Goal: Use online tool/utility: Utilize a website feature to perform a specific function

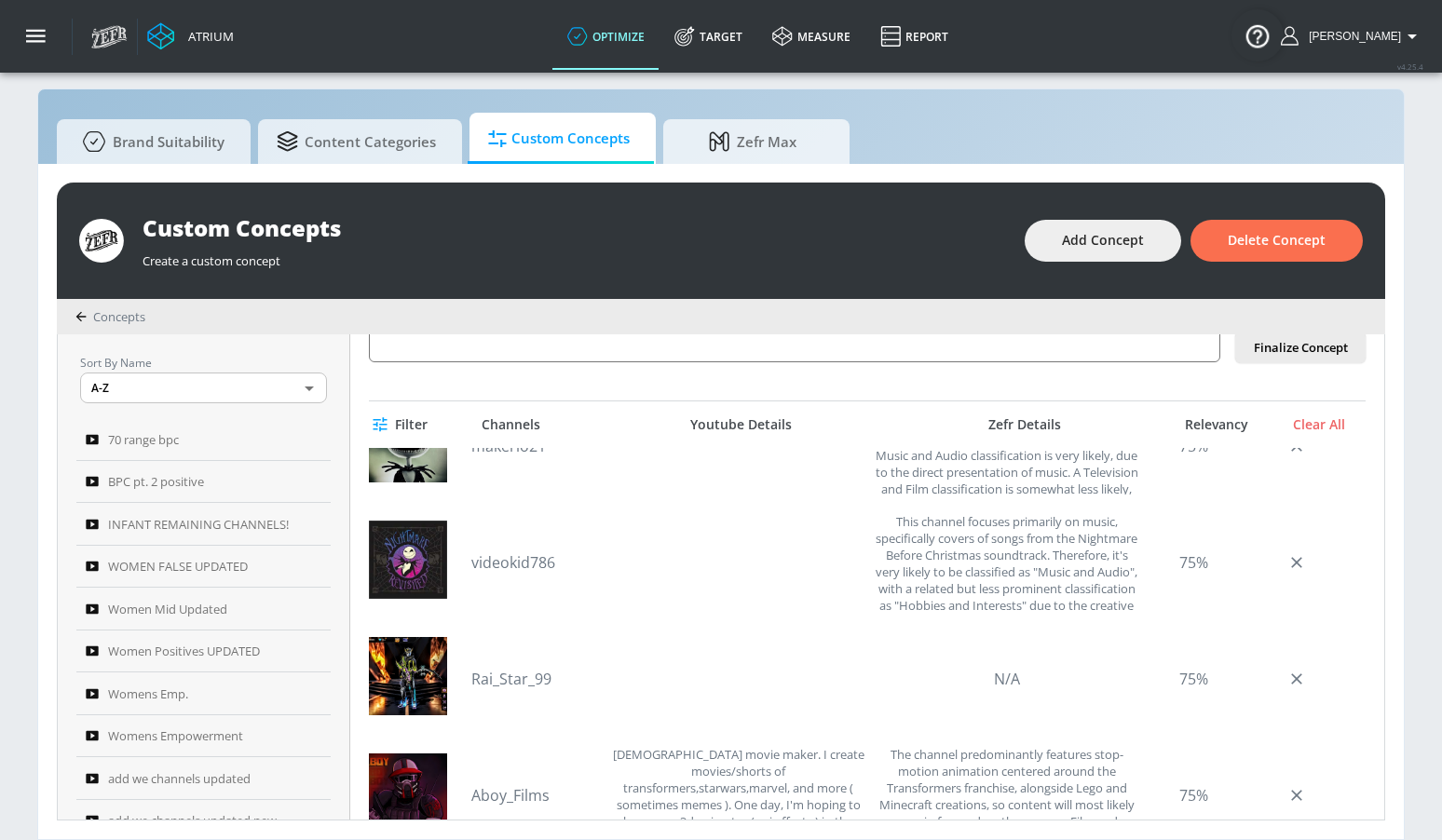
scroll to position [1813, 0]
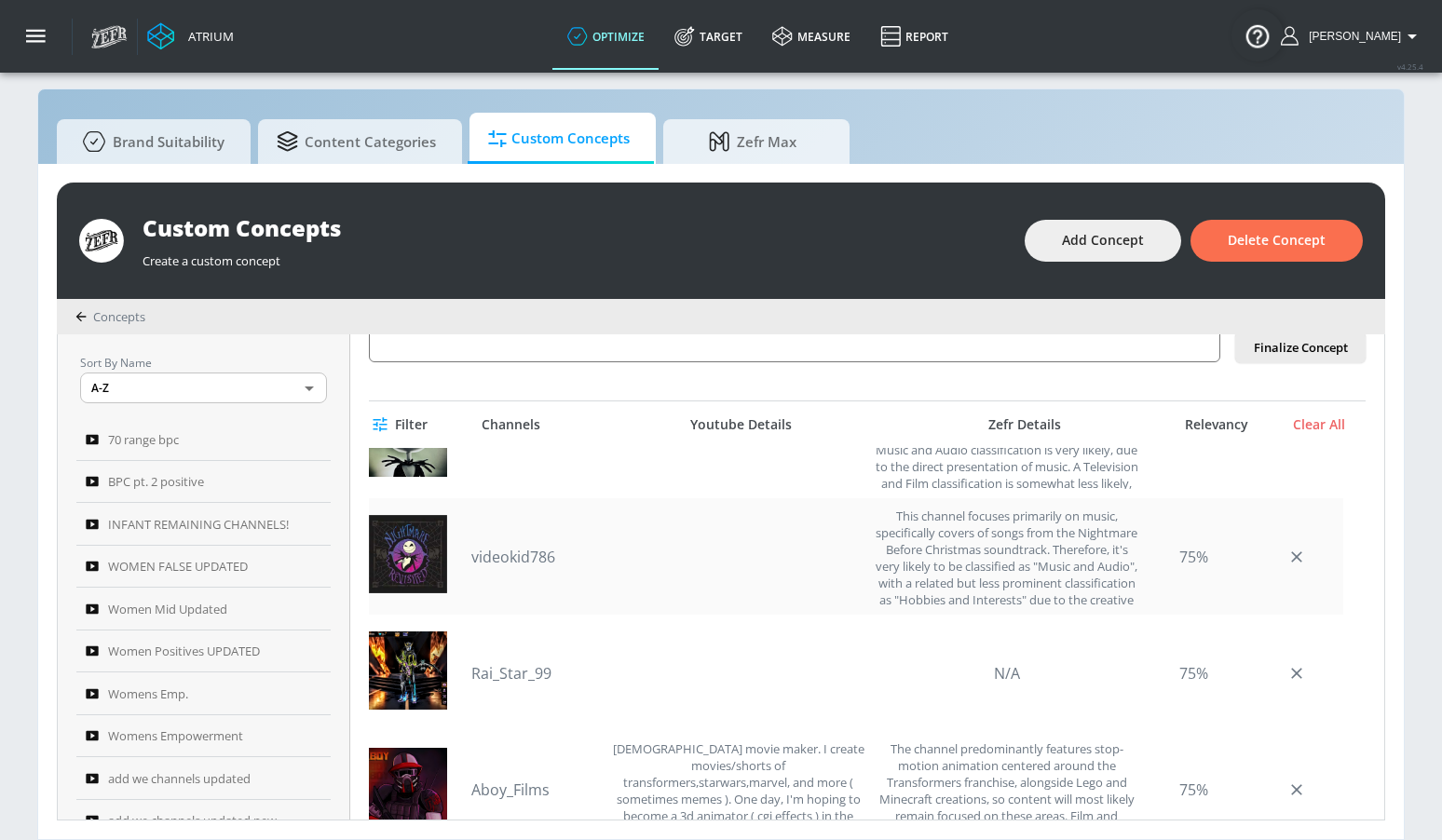
click at [531, 558] on link "videokid786" at bounding box center [536, 557] width 130 height 21
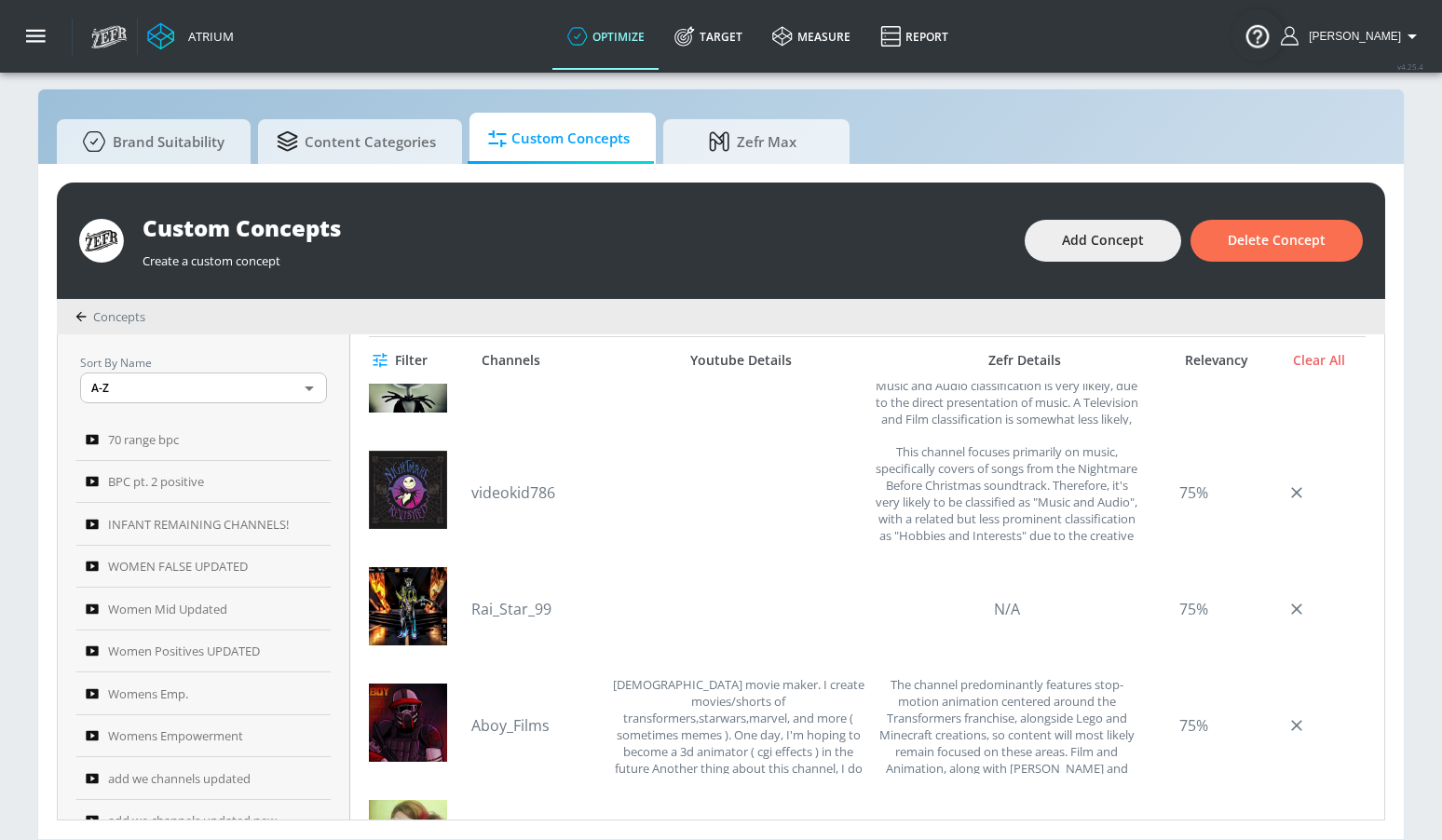
scroll to position [567, 0]
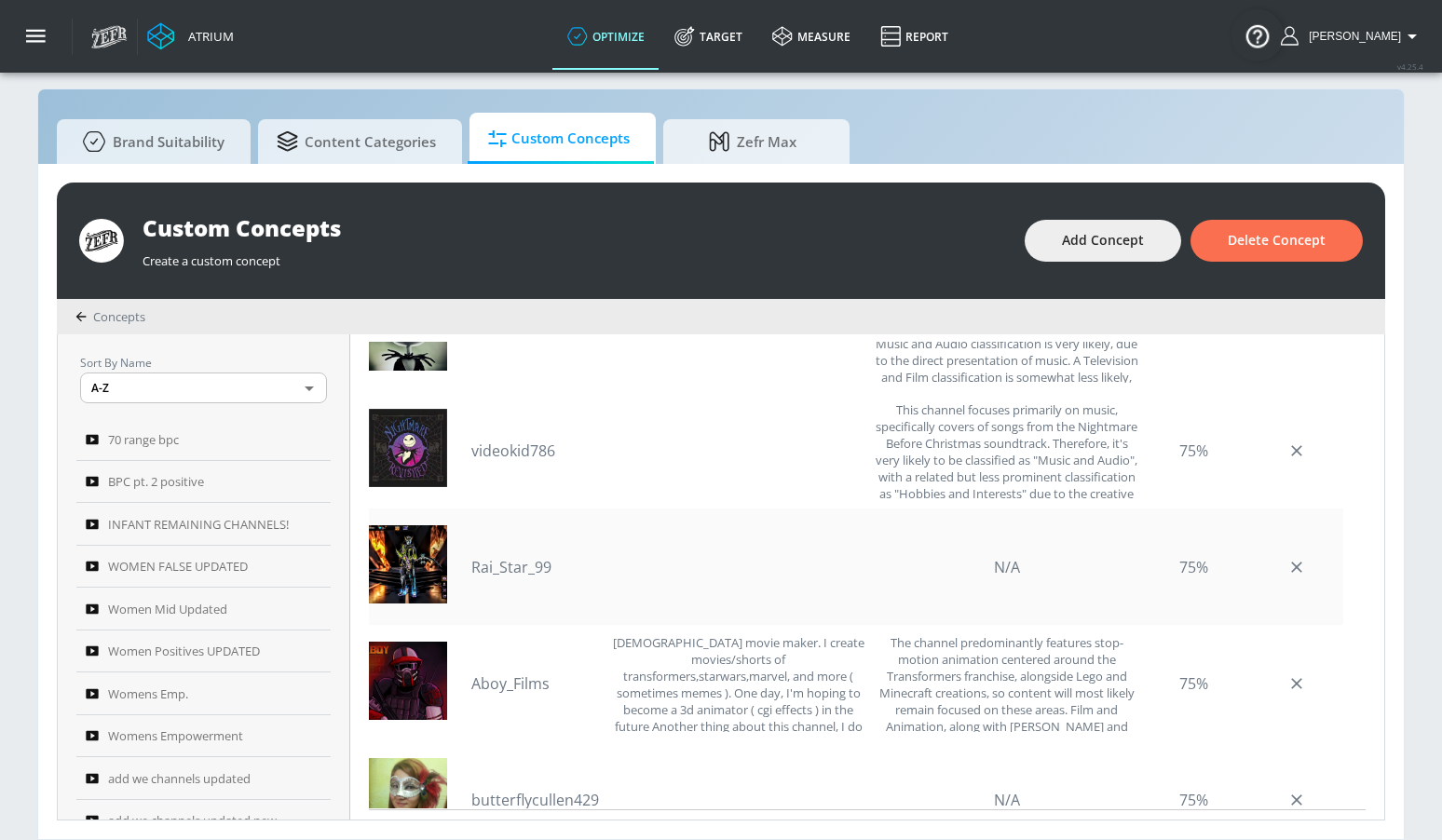
click at [542, 572] on link "Rai_Star_99" at bounding box center [536, 568] width 130 height 21
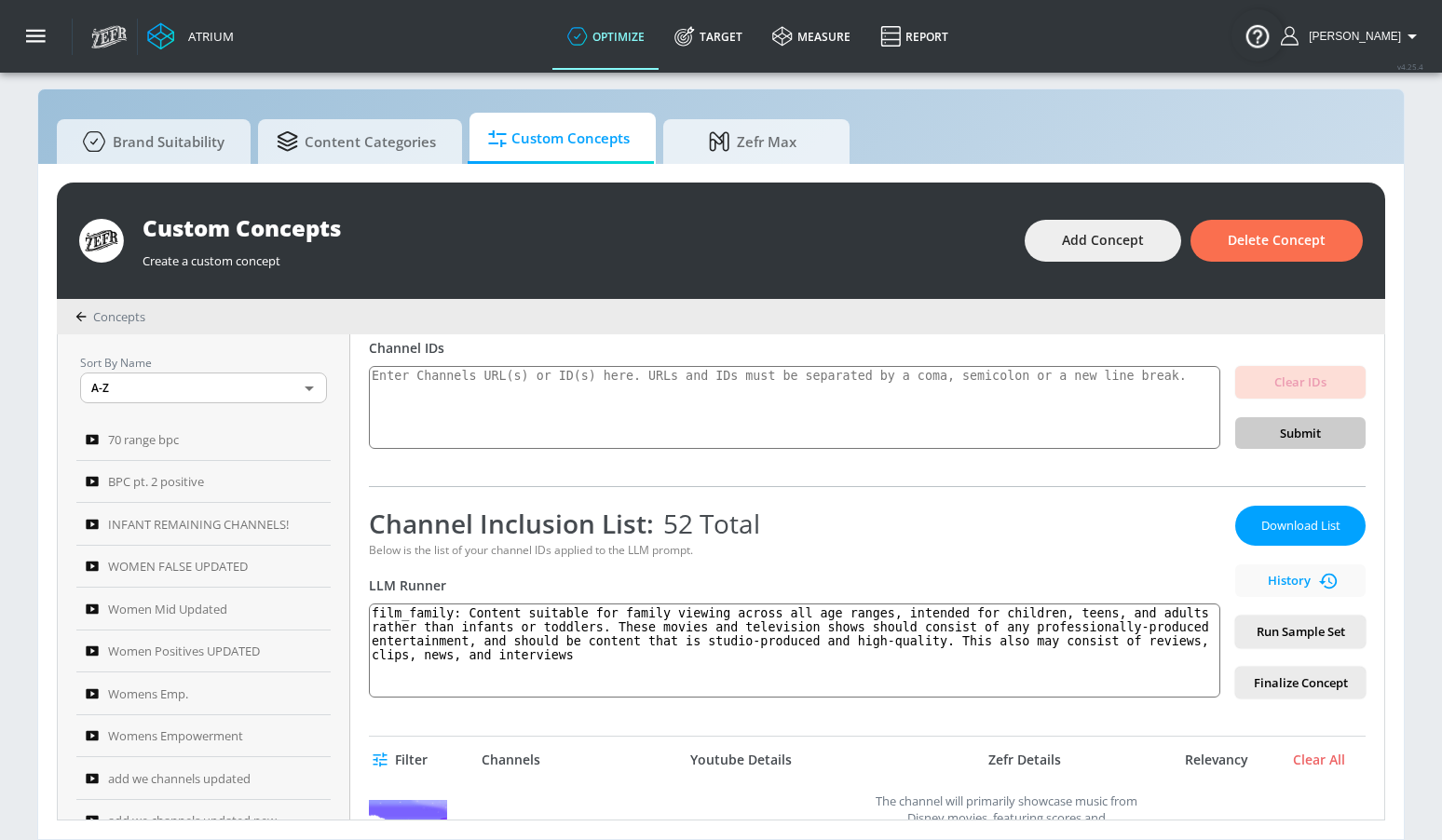
scroll to position [154, 0]
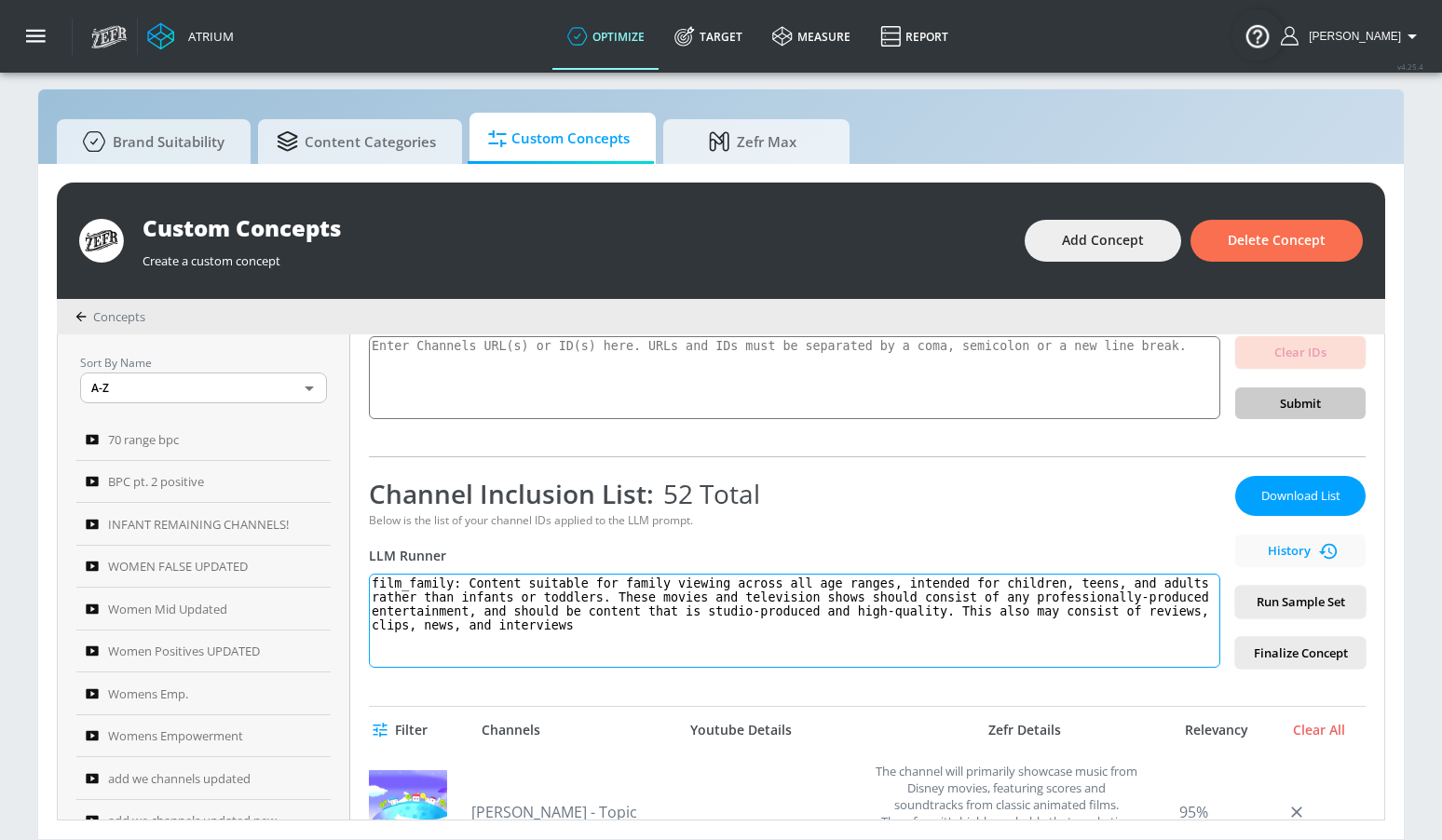
drag, startPoint x: 803, startPoint y: 583, endPoint x: 1011, endPoint y: 581, distance: 208.0
click at [1011, 581] on textarea "film_family: Content suitable for family viewing across all age ranges, intende…" at bounding box center [794, 621] width 851 height 94
drag, startPoint x: 1147, startPoint y: 610, endPoint x: 1147, endPoint y: 665, distance: 55.0
click at [1147, 665] on textarea "film_family: Content suitable for family viewing across all age ranges, intende…" at bounding box center [794, 621] width 851 height 94
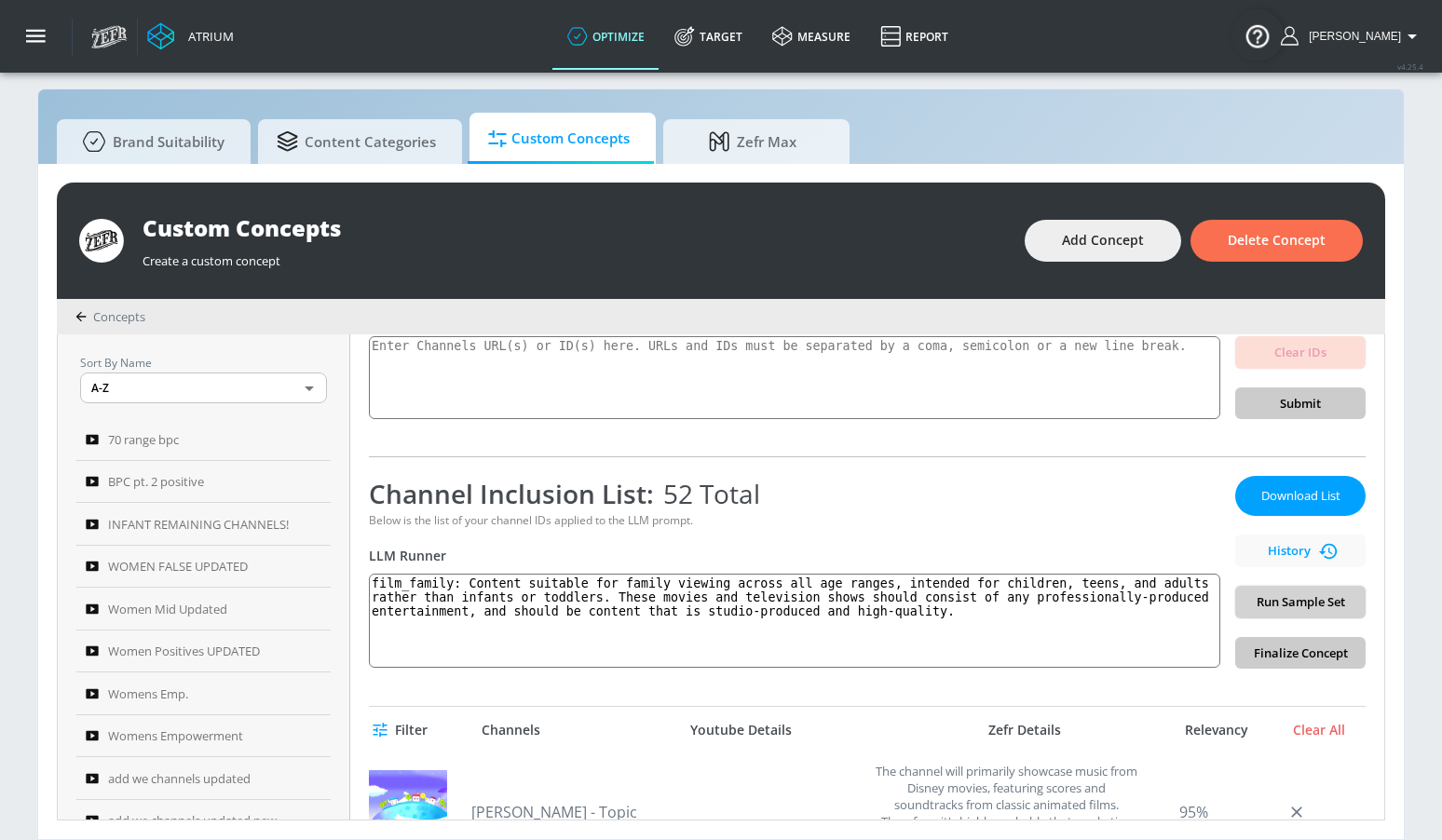
click at [1334, 608] on span "Run Sample Set" at bounding box center [1301, 602] width 101 height 22
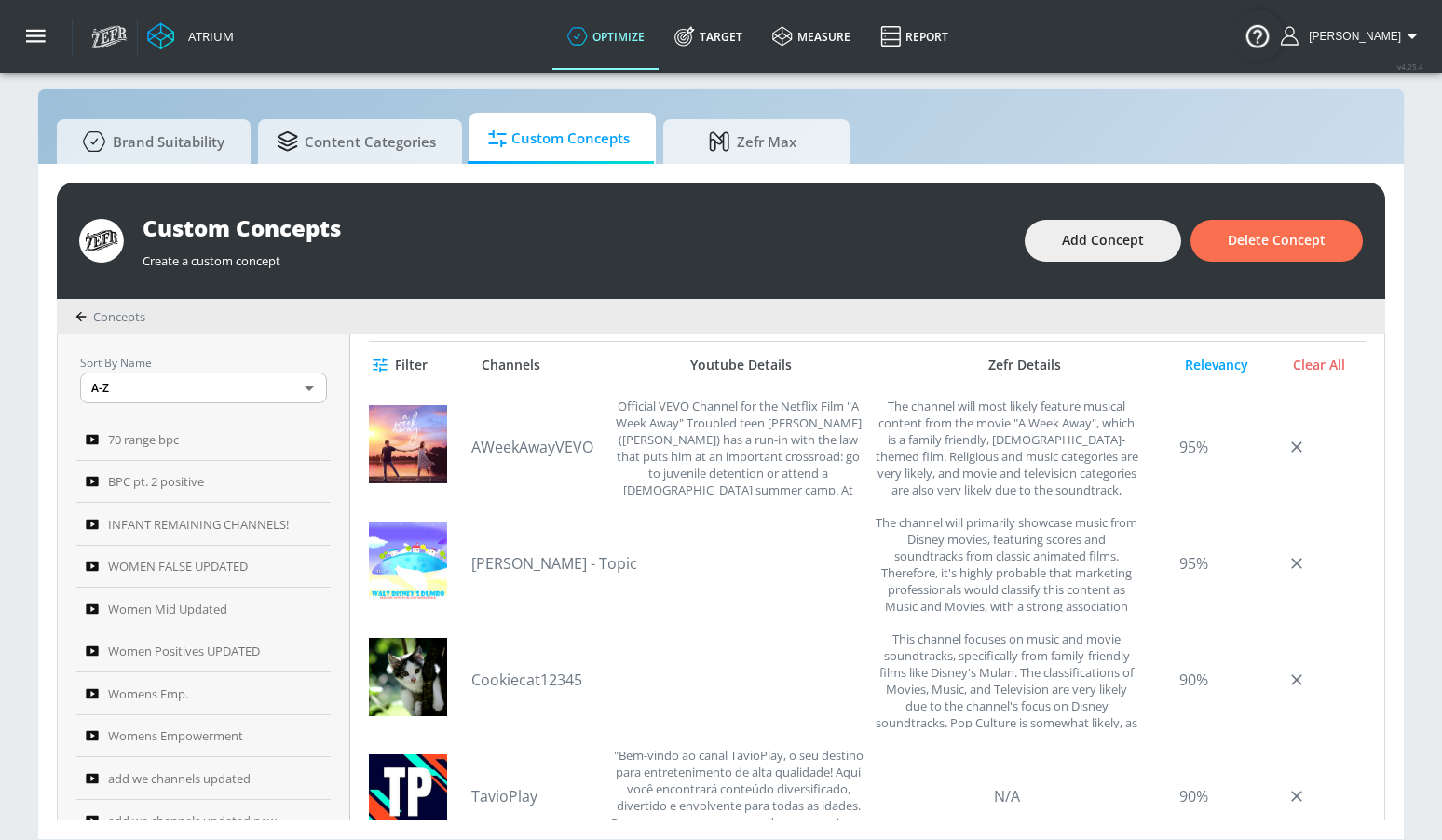
scroll to position [522, 0]
click at [538, 430] on div "AWeekAwayVEVO Official VEVO Channel for the Netflix Film "A Week Away" Troubled…" at bounding box center [669, 445] width 395 height 98
click at [534, 435] on link "AWeekAwayVEVO" at bounding box center [536, 446] width 130 height 21
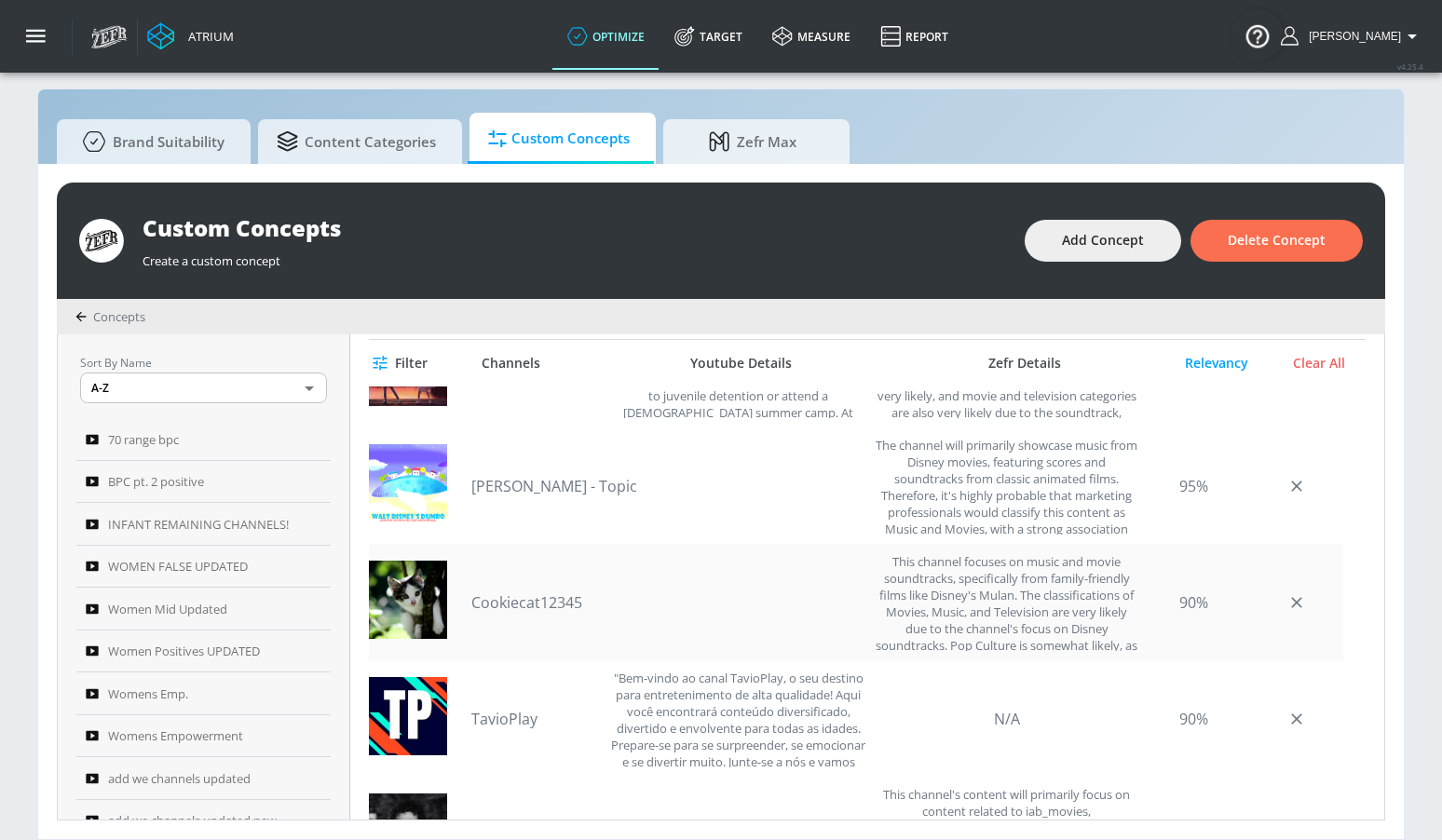
scroll to position [80, 0]
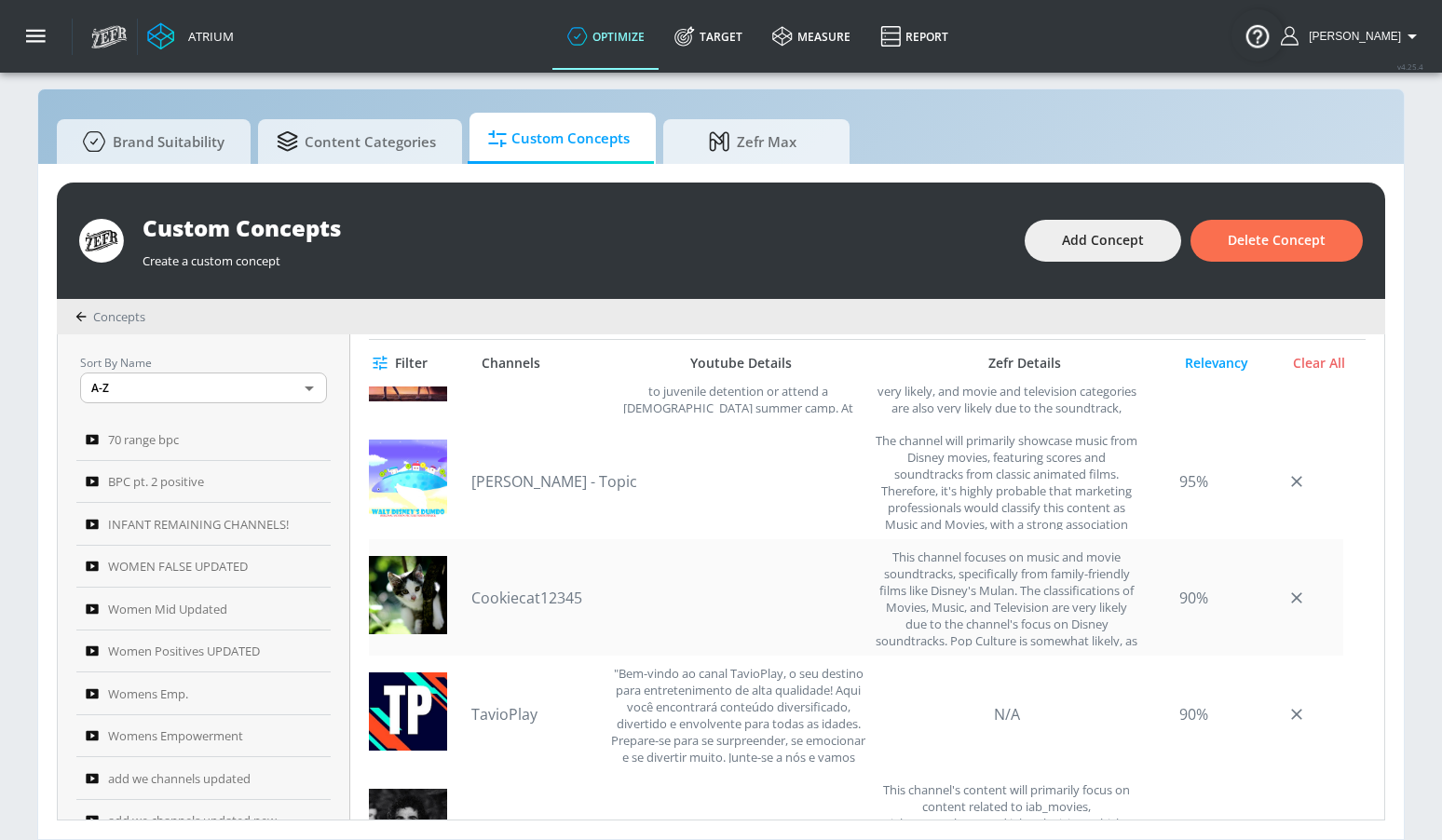
click at [508, 593] on link "Cookiecat12345" at bounding box center [536, 598] width 130 height 21
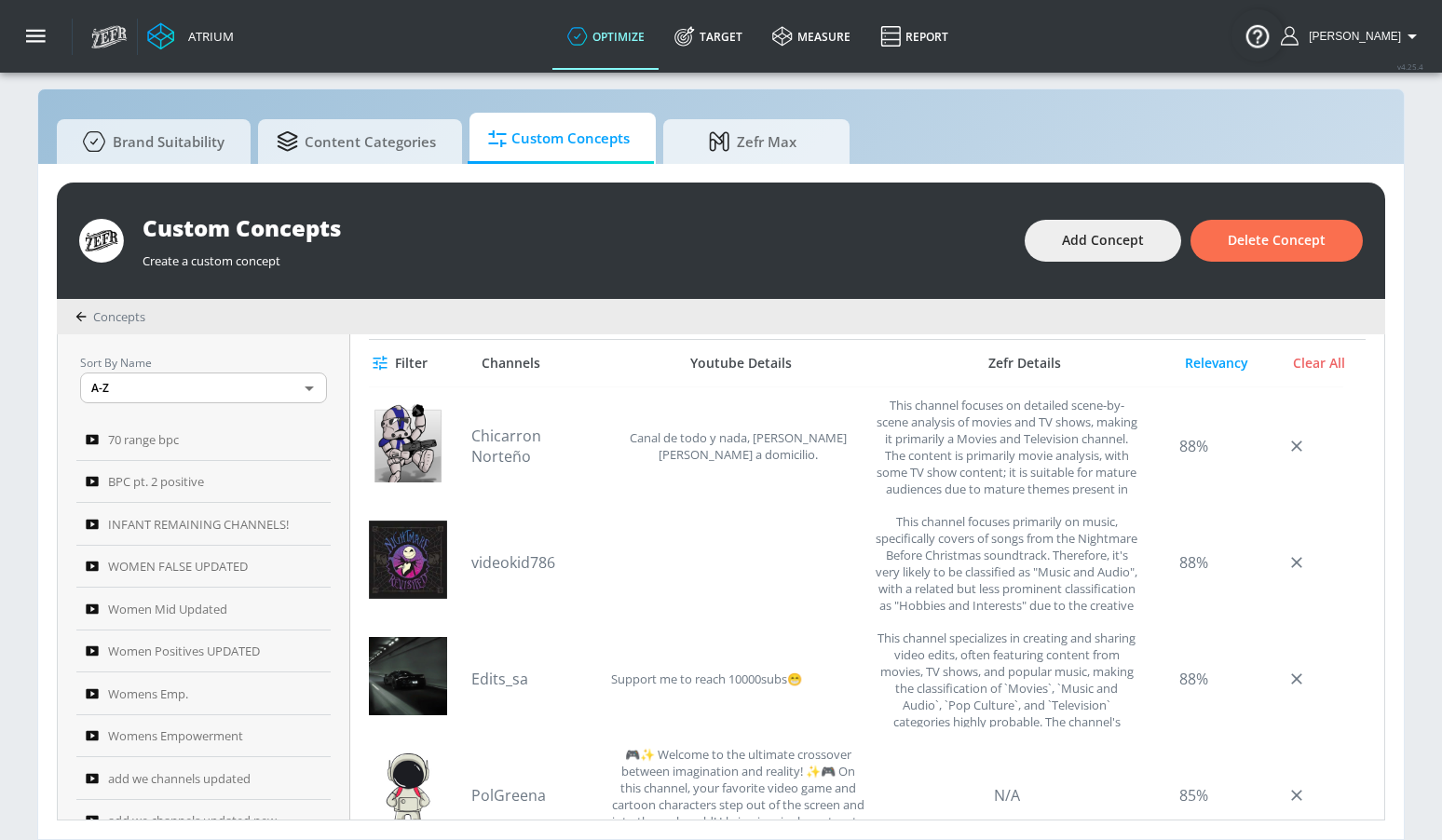
scroll to position [932, 0]
click at [602, 438] on link "Chicarron Norteño" at bounding box center [536, 444] width 130 height 41
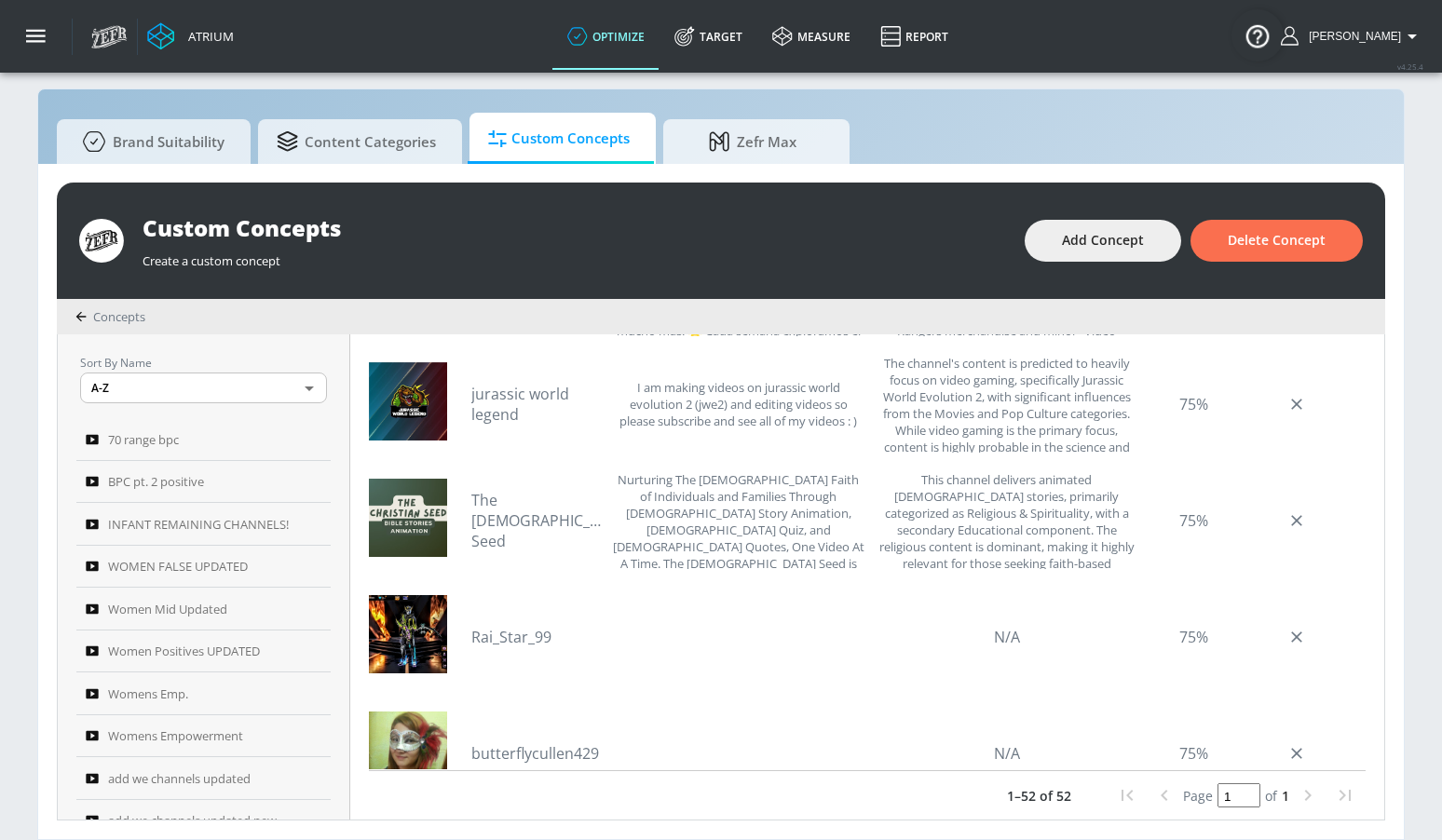
scroll to position [2520, 0]
click at [573, 521] on link "The [DEMOGRAPHIC_DATA] Seed" at bounding box center [536, 520] width 130 height 62
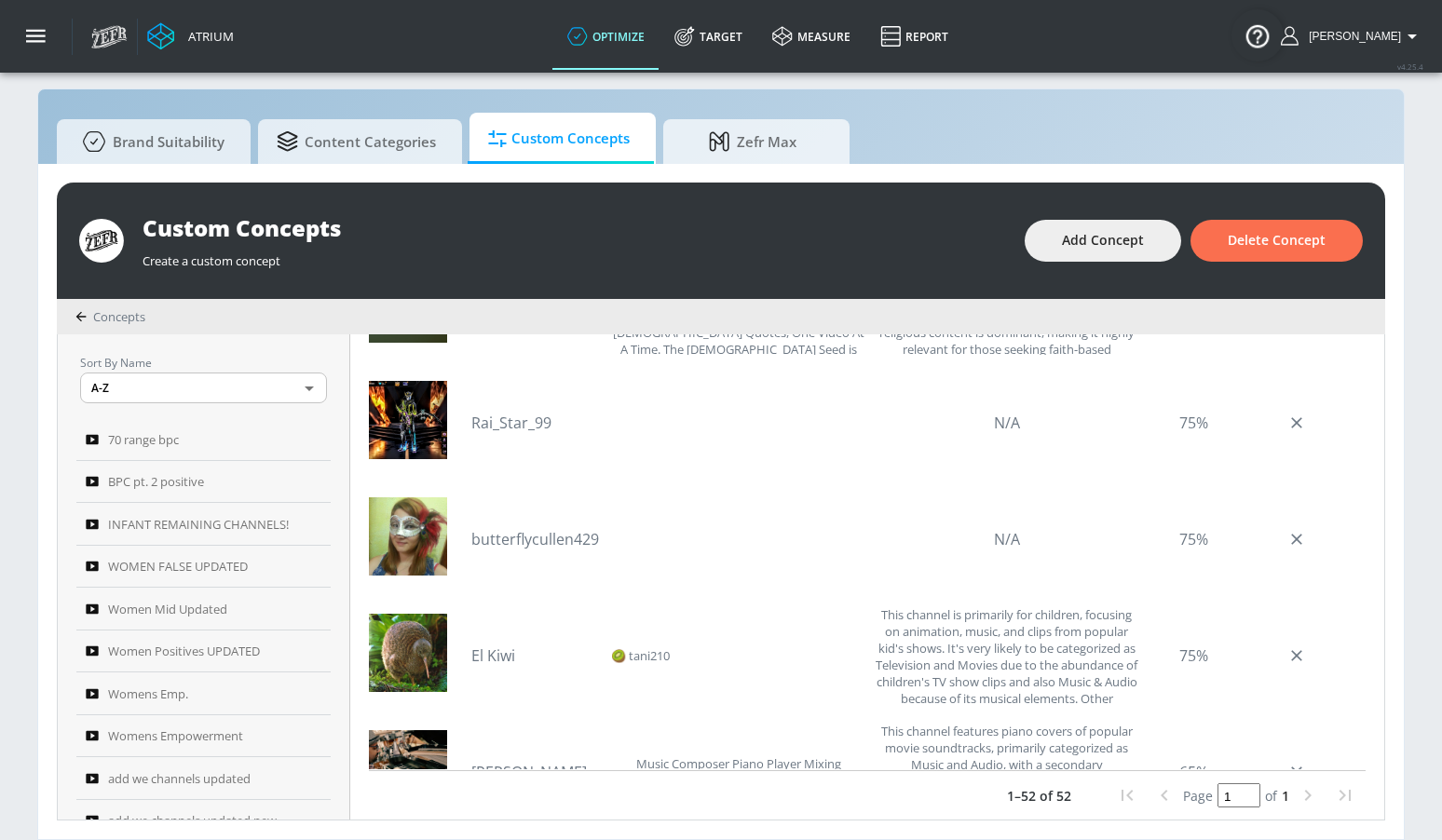
scroll to position [2793, 0]
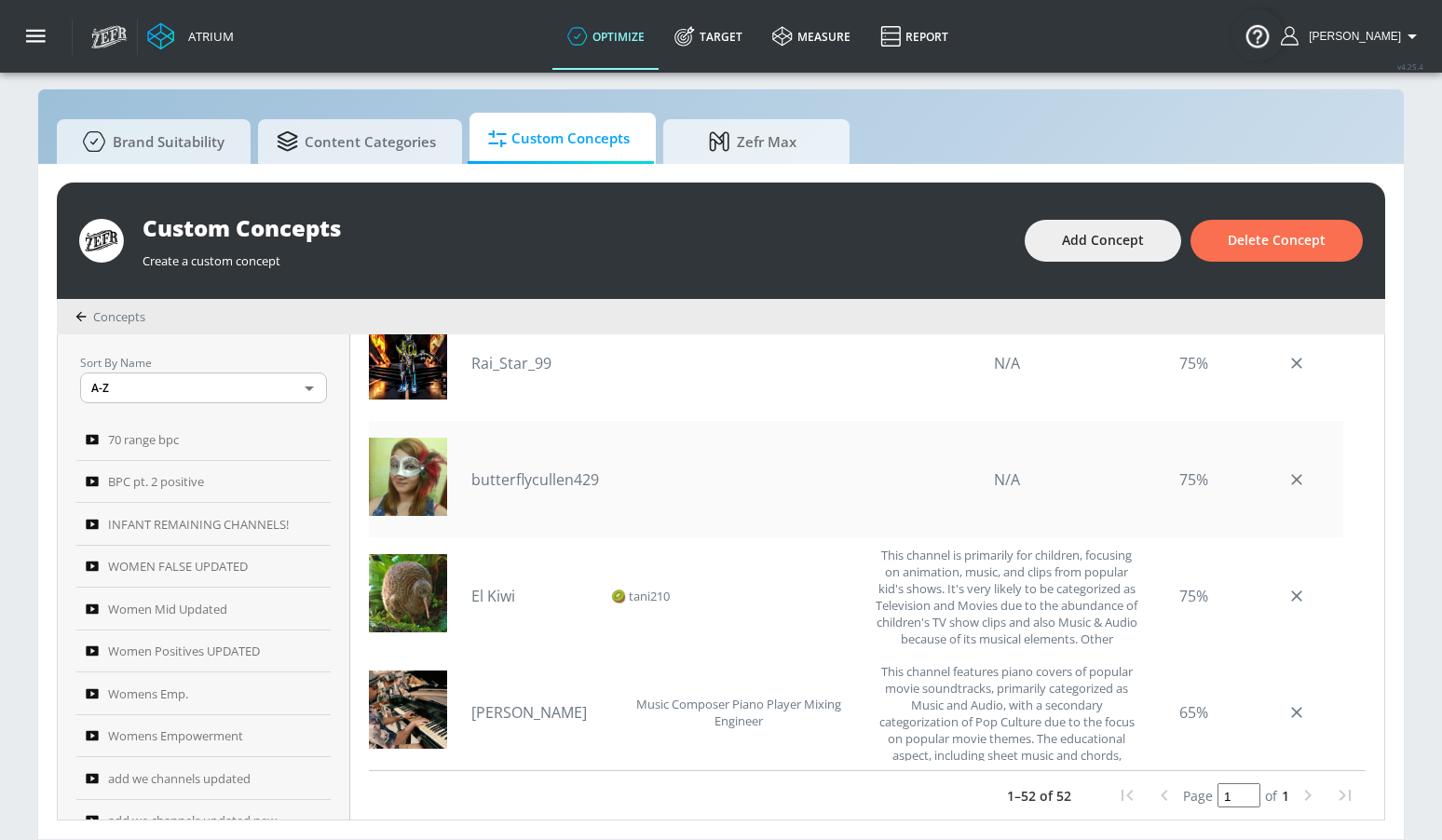
click at [577, 480] on link "butterflycullen429" at bounding box center [536, 480] width 130 height 21
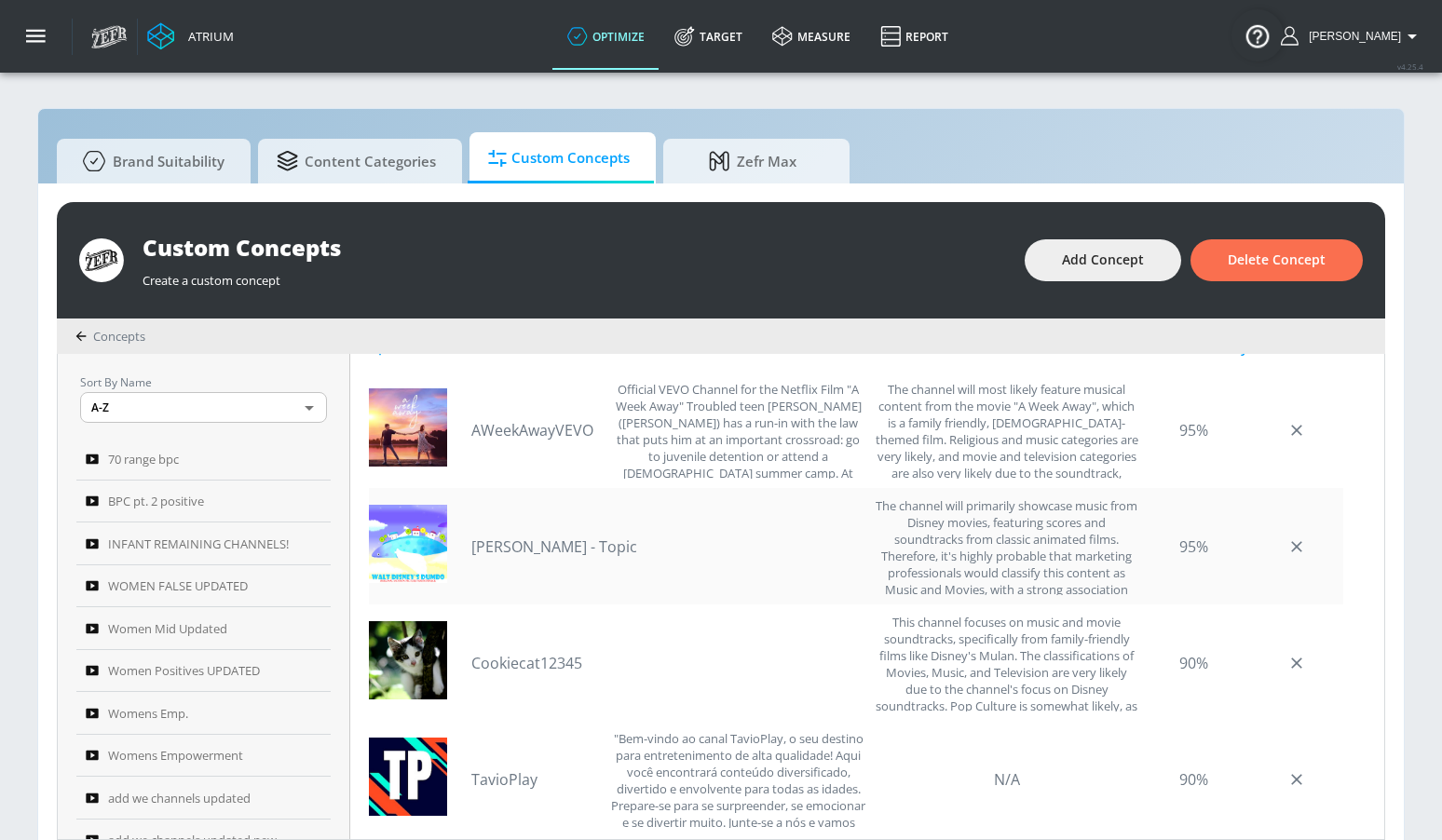
scroll to position [0, 0]
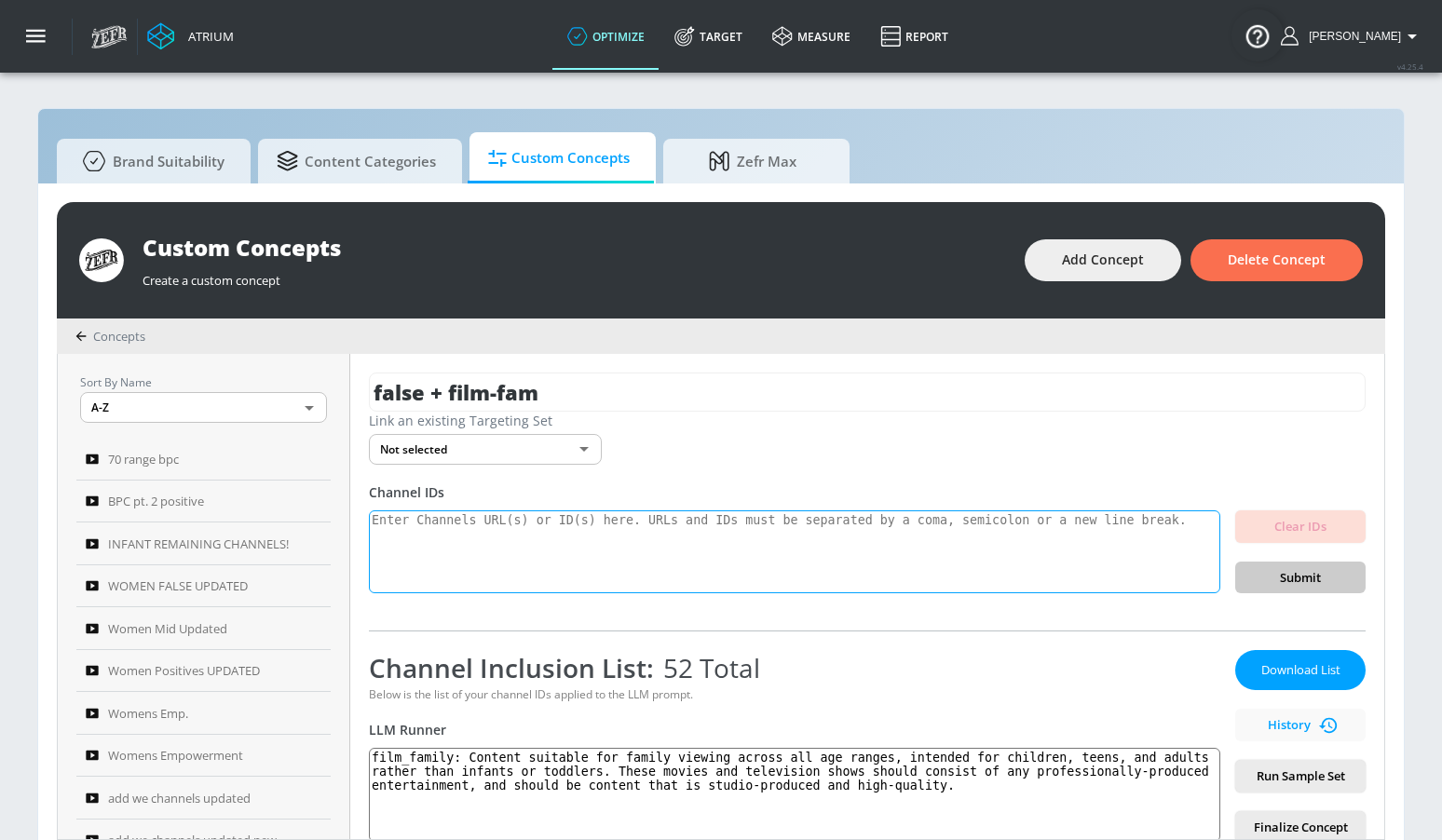
click at [755, 533] on textarea at bounding box center [794, 552] width 851 height 84
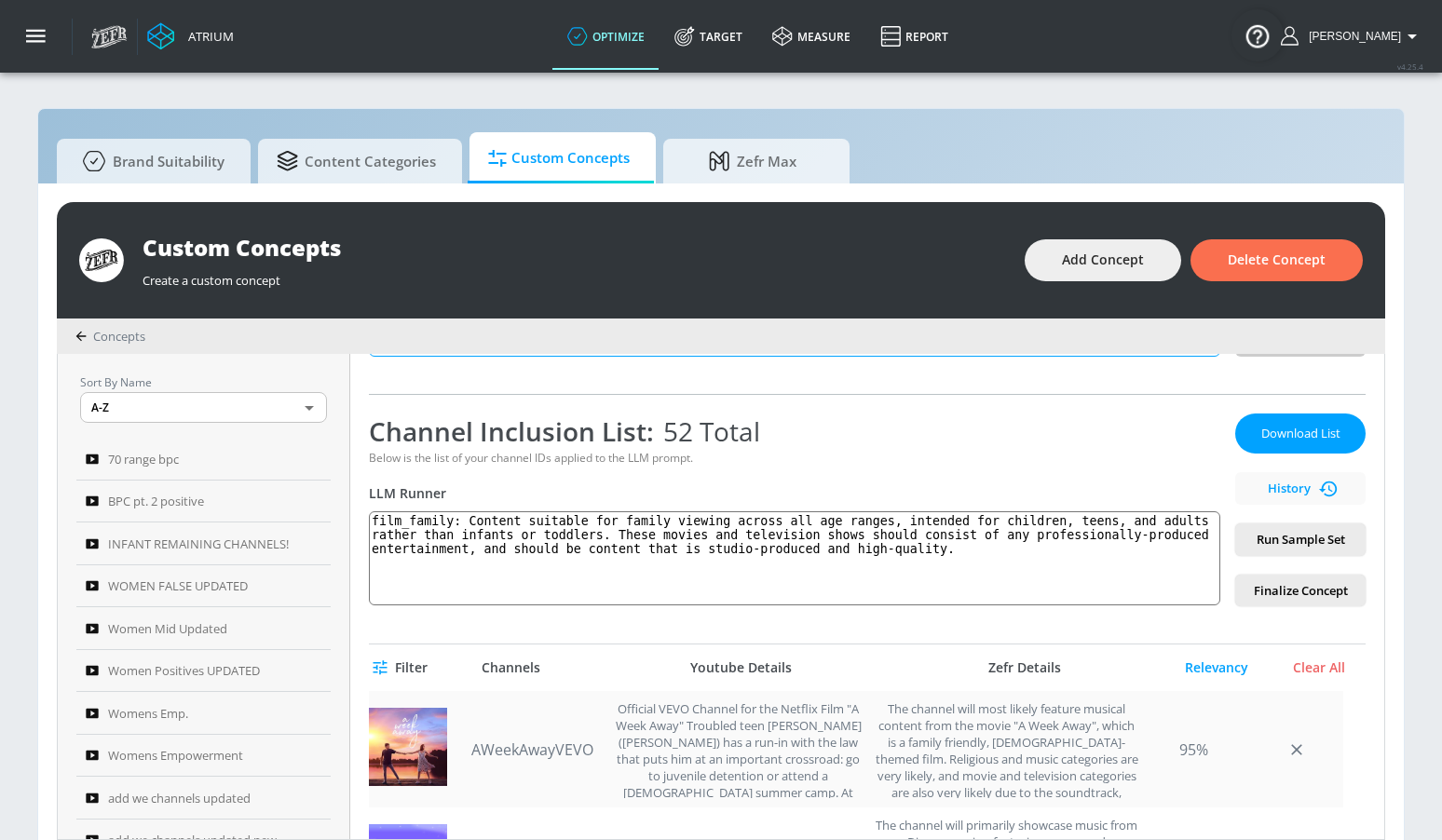
scroll to position [277, 0]
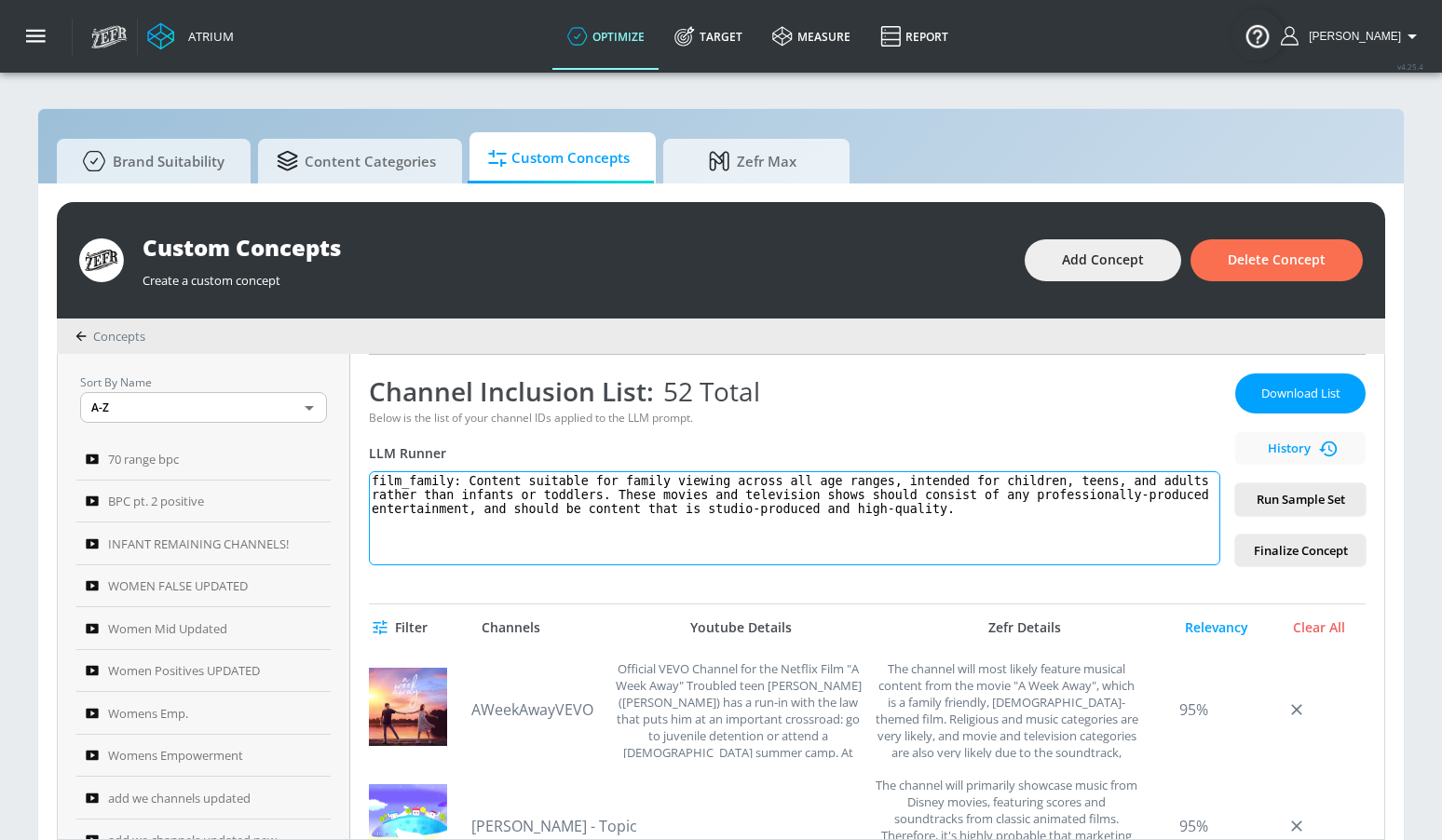
drag, startPoint x: 478, startPoint y: 479, endPoint x: 806, endPoint y: 573, distance: 341.2
click at [806, 573] on div "false + film-fam Link an existing Targeting Set Not selected none ​ Channel IDs…" at bounding box center [868, 597] width 1034 height 486
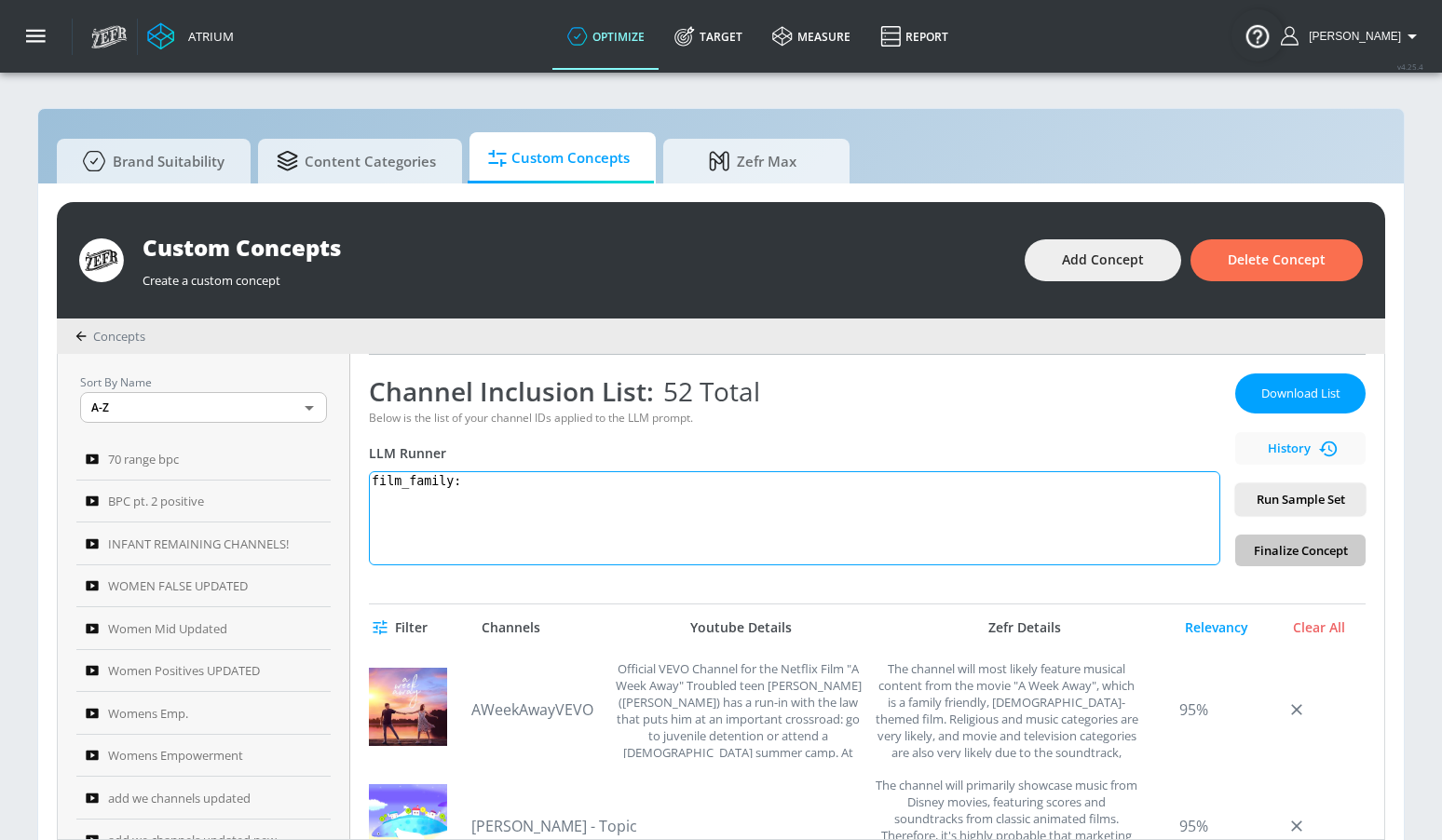
paste textarea "Content suitable for family, intended for children, teens, and adults rather th…"
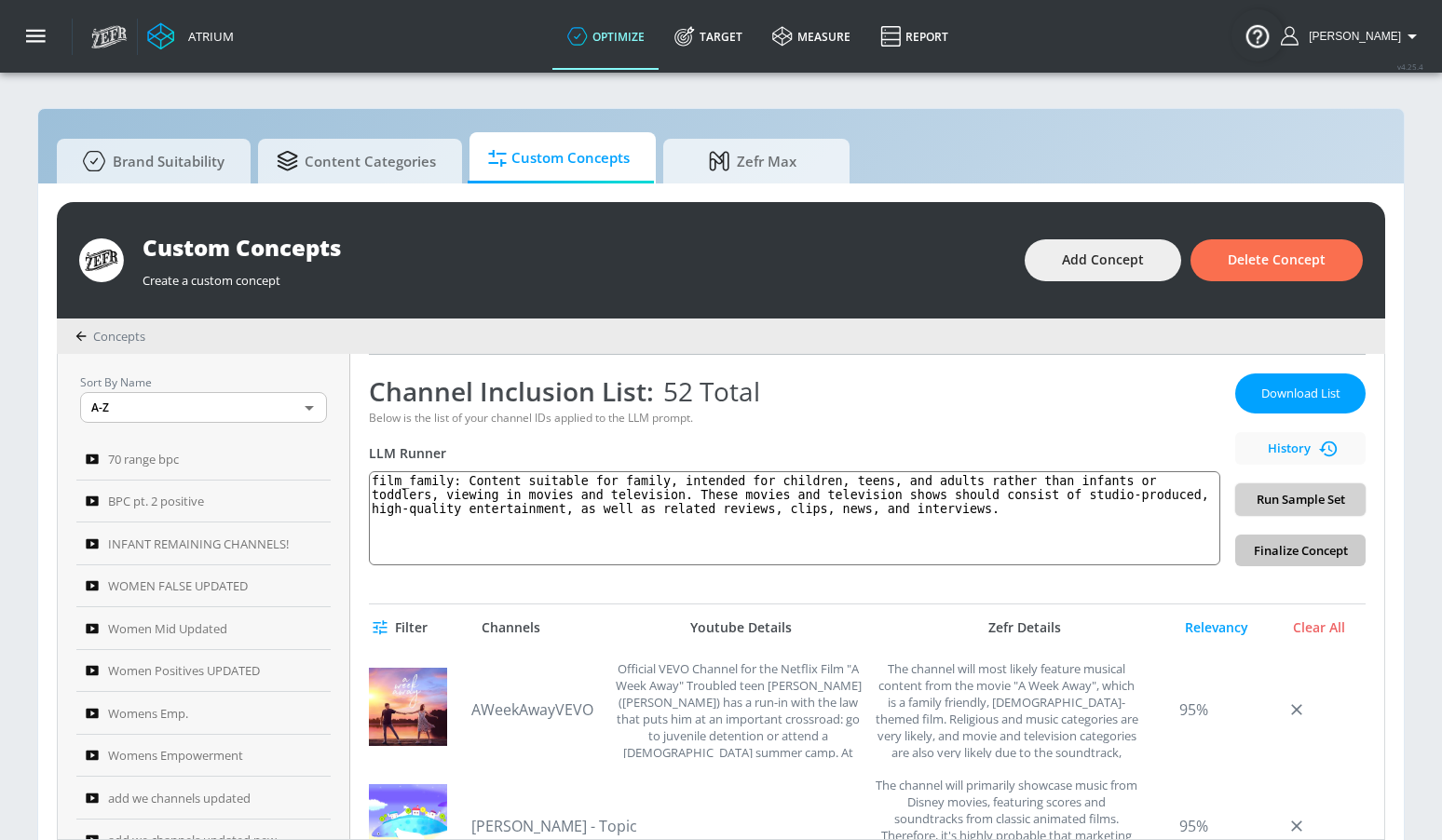
click at [1303, 490] on span "Run Sample Set" at bounding box center [1301, 500] width 101 height 22
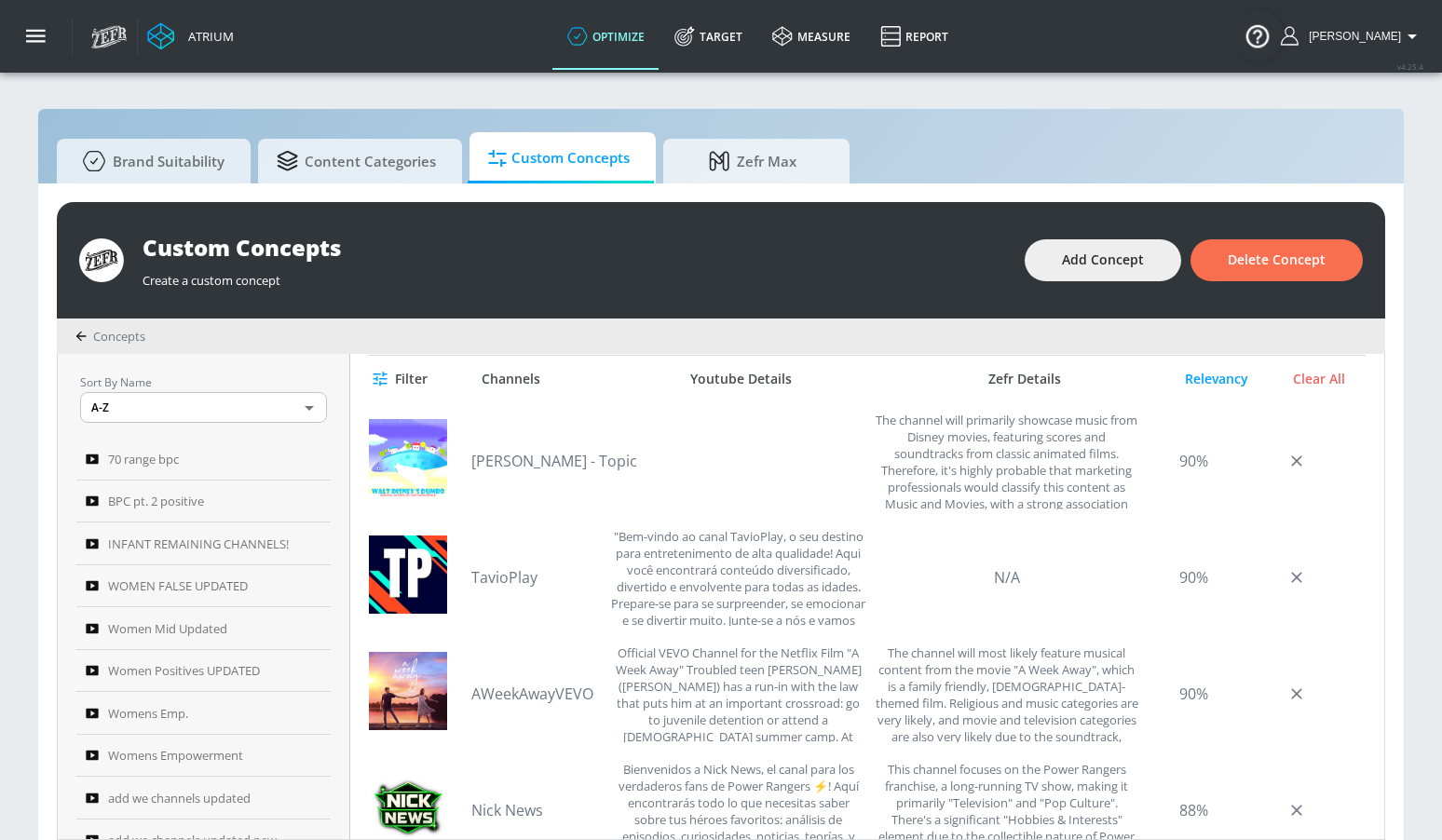
scroll to position [215, 0]
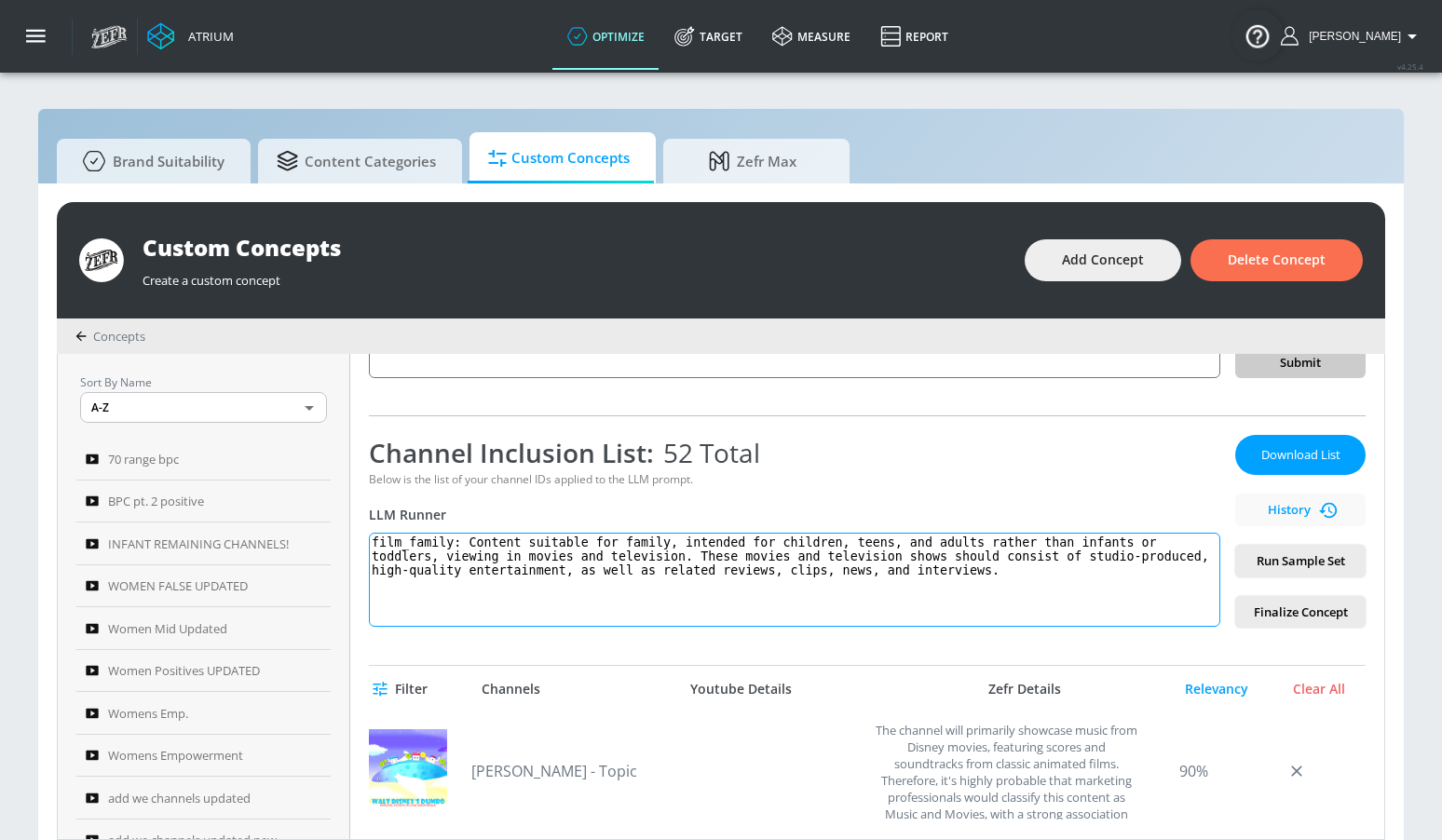
click at [481, 556] on textarea "film_family: Content suitable for family, intended for children, teens, and adu…" at bounding box center [794, 580] width 851 height 94
drag, startPoint x: 456, startPoint y: 558, endPoint x: 698, endPoint y: 561, distance: 242.0
click at [698, 561] on textarea "film_family: Content suitable for family, intended for children, teens, and adu…" at bounding box center [794, 580] width 851 height 94
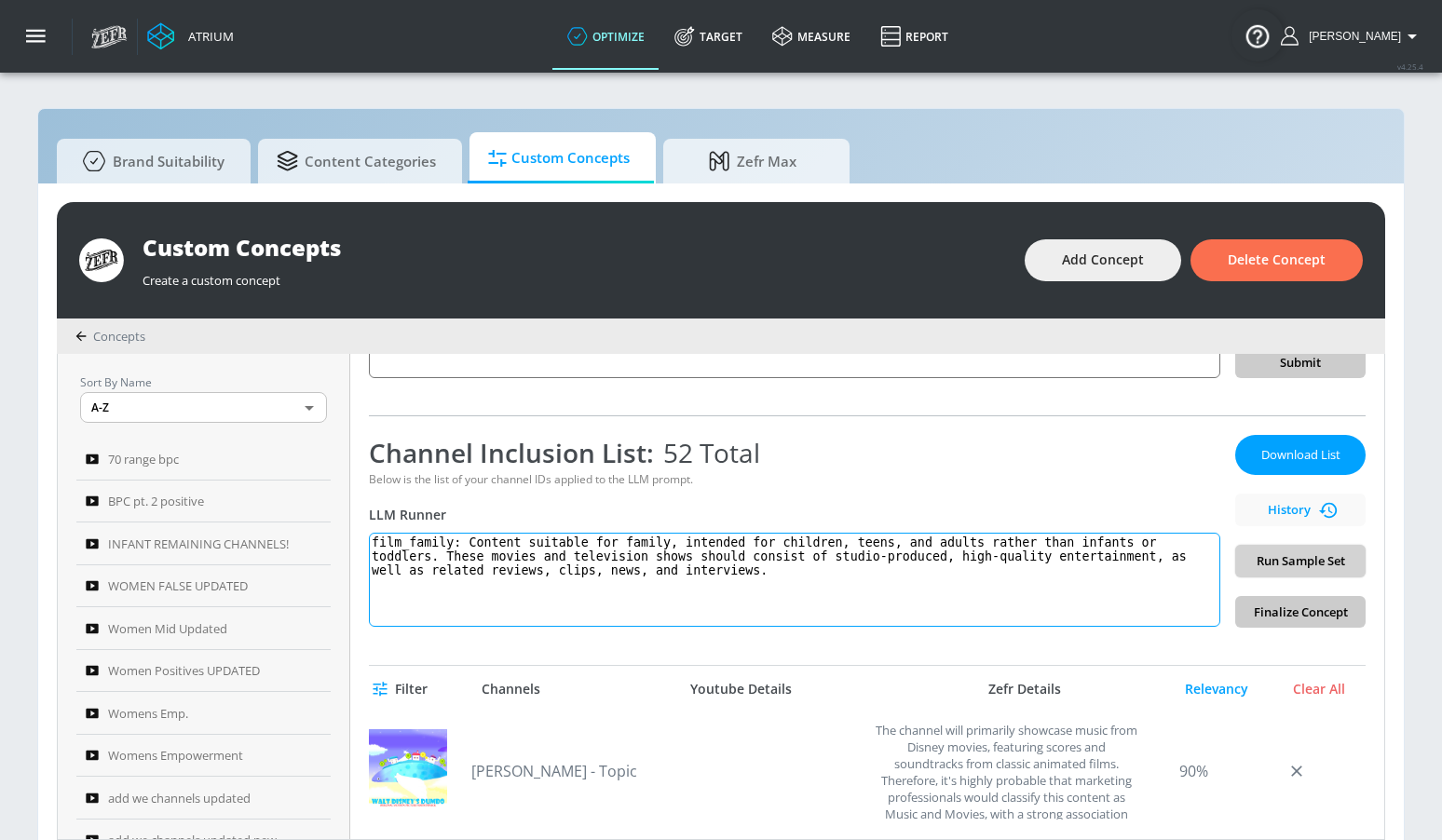
type textarea "film_family: Content suitable for family, intended for children, teens, and adu…"
click at [1306, 556] on span "Run Sample Set" at bounding box center [1301, 561] width 101 height 22
